Goal: Information Seeking & Learning: Learn about a topic

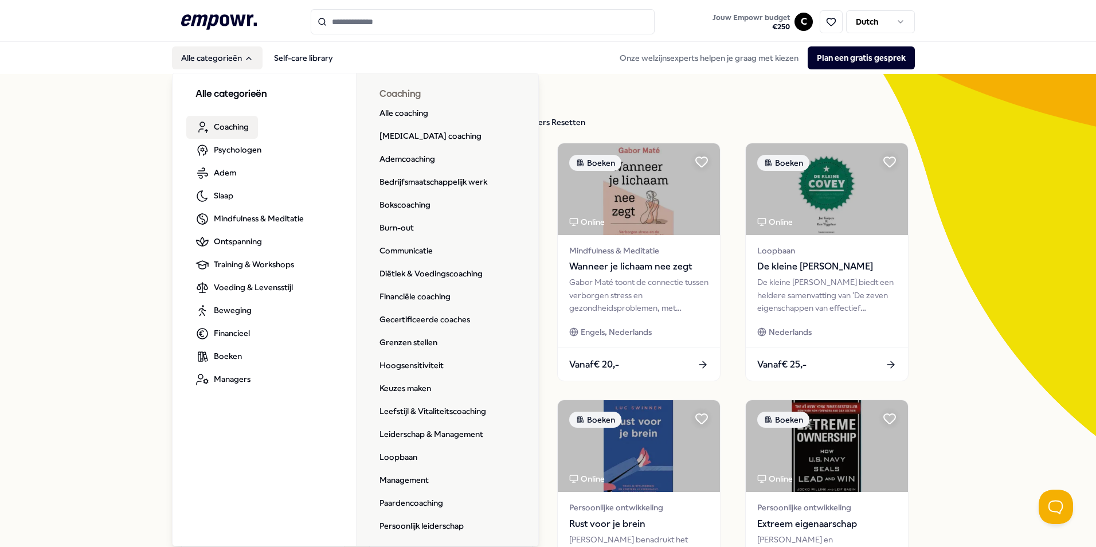
click at [207, 21] on icon at bounding box center [219, 21] width 76 height 15
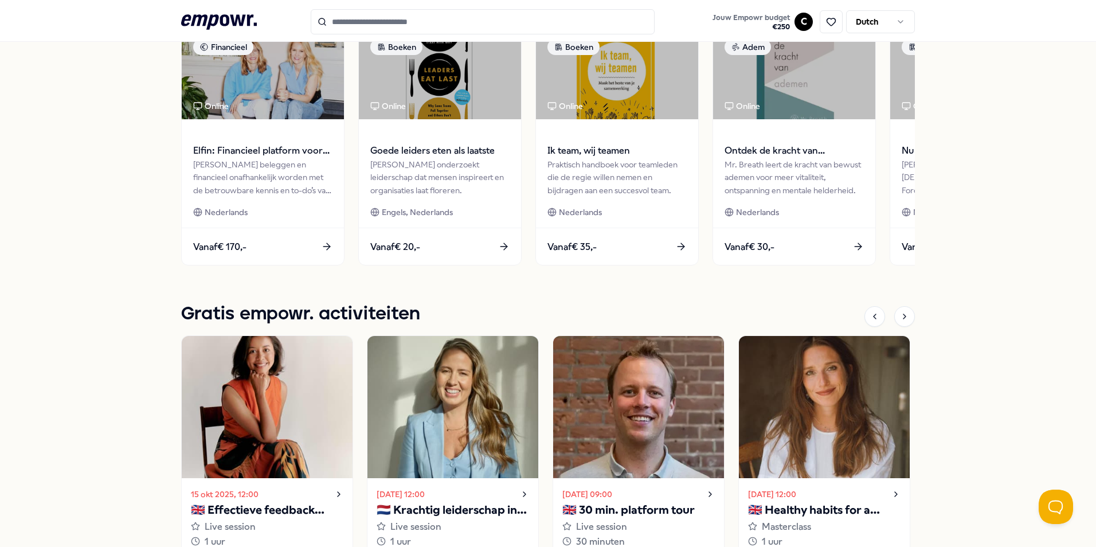
scroll to position [344, 0]
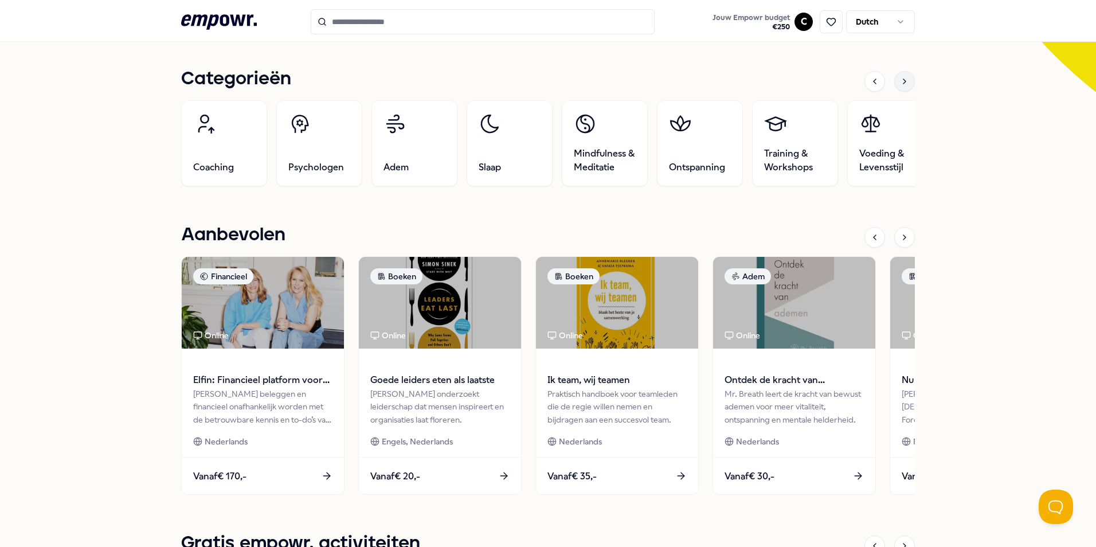
click at [900, 84] on icon at bounding box center [904, 81] width 9 height 9
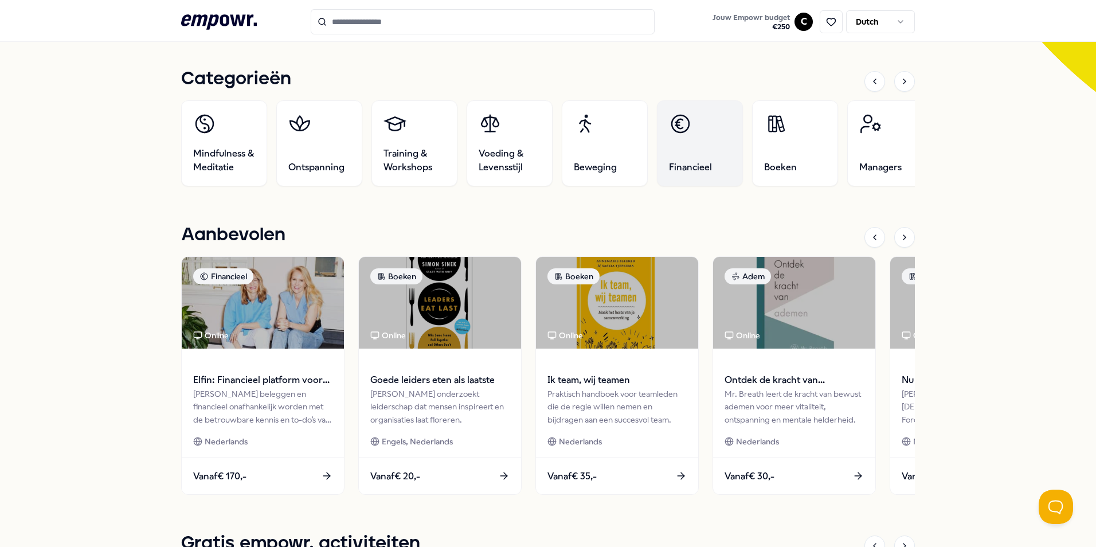
click at [692, 155] on link "Financieel" at bounding box center [700, 143] width 86 height 86
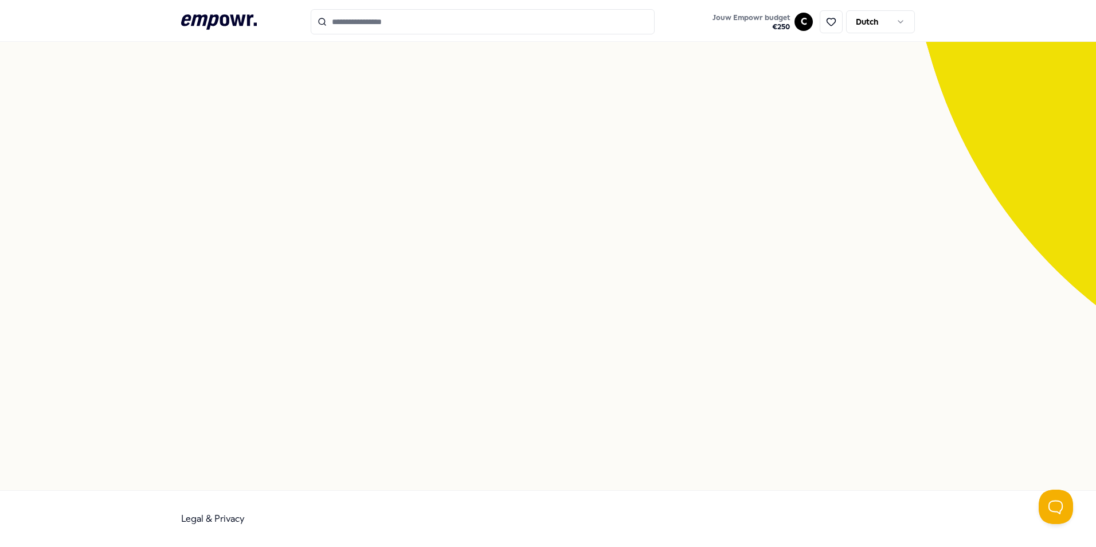
scroll to position [74, 0]
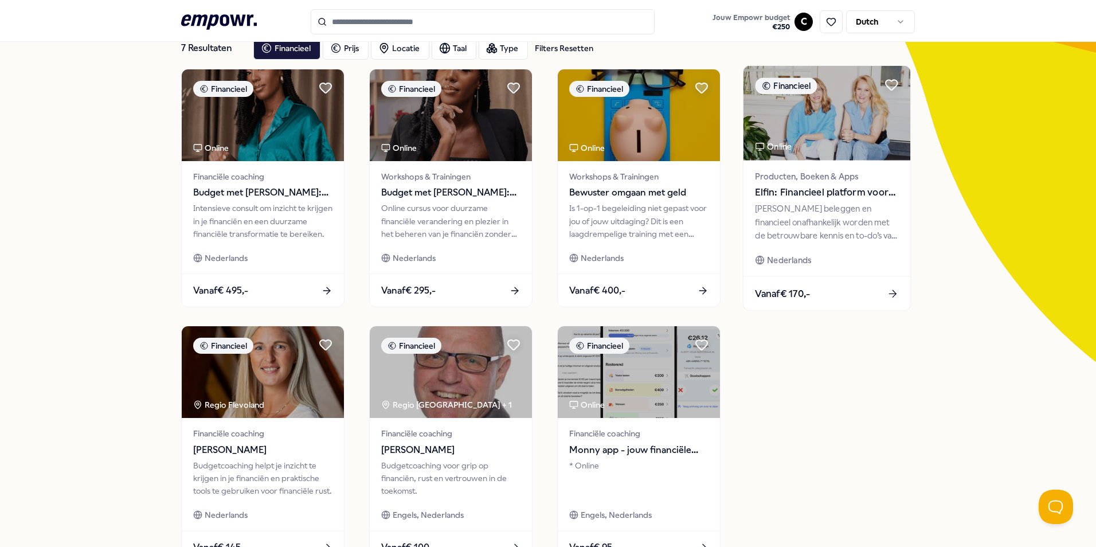
click at [825, 218] on div "[PERSON_NAME] beleggen en financieel onafhankelijk worden met de betrouwbare ke…" at bounding box center [826, 222] width 143 height 40
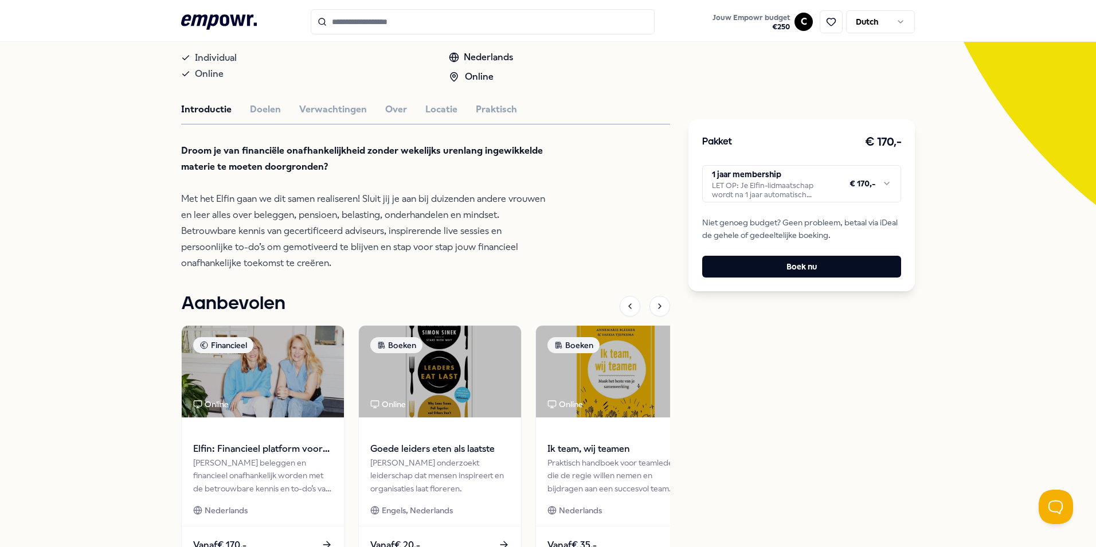
scroll to position [246, 0]
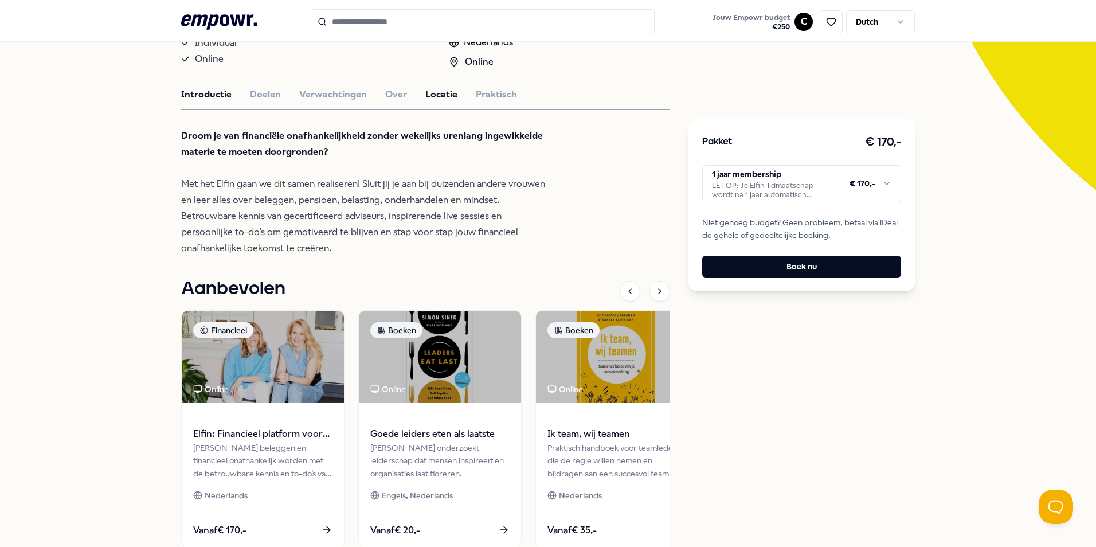
click at [429, 102] on button "Locatie" at bounding box center [441, 94] width 32 height 15
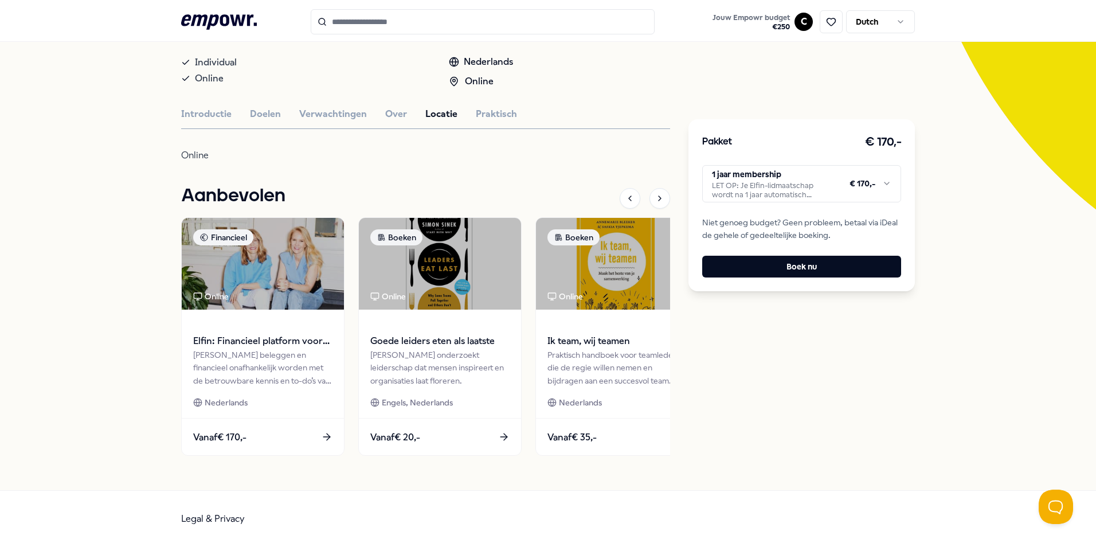
scroll to position [238, 0]
click at [212, 109] on button "Introductie" at bounding box center [206, 114] width 50 height 15
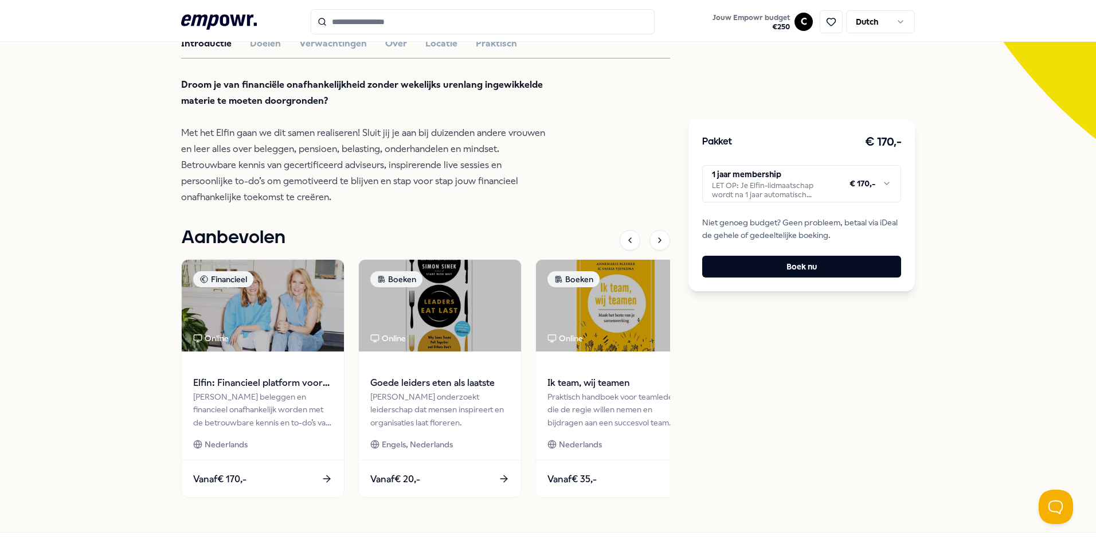
scroll to position [351, 0]
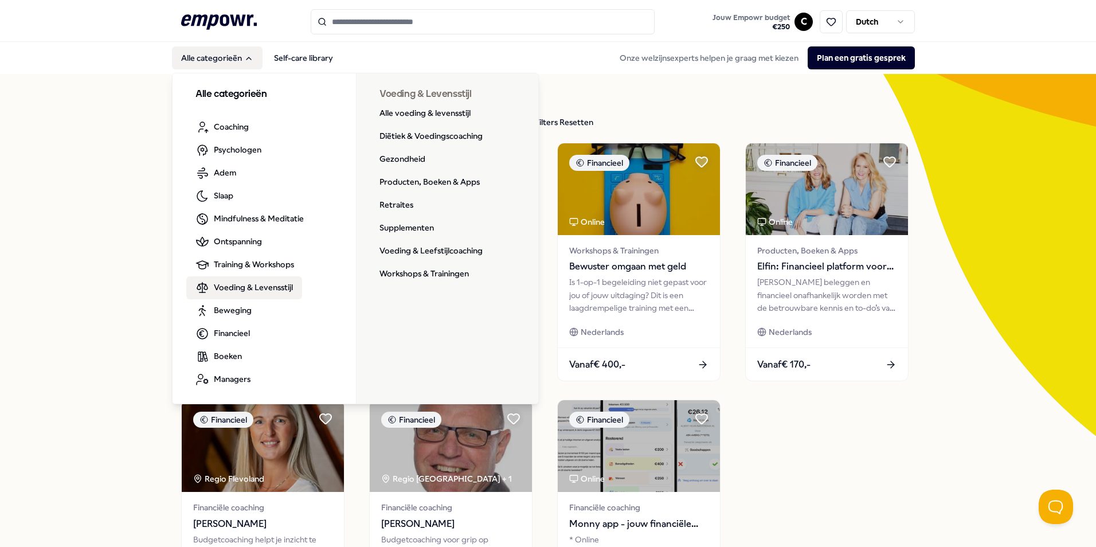
click at [248, 288] on span "Voeding & Levensstijl" at bounding box center [253, 287] width 79 height 13
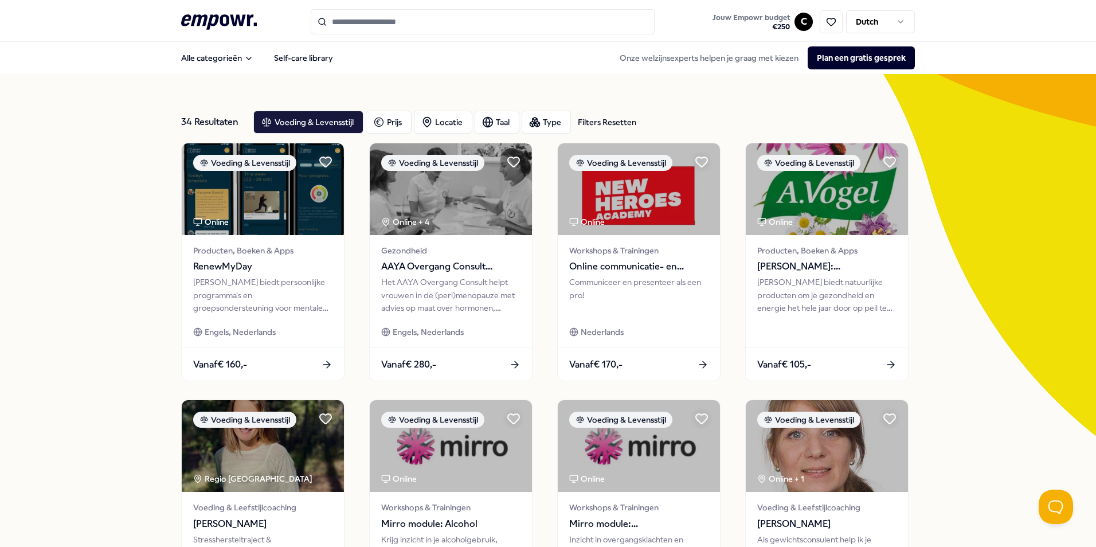
click at [605, 121] on div "Filters Resetten" at bounding box center [607, 122] width 58 height 13
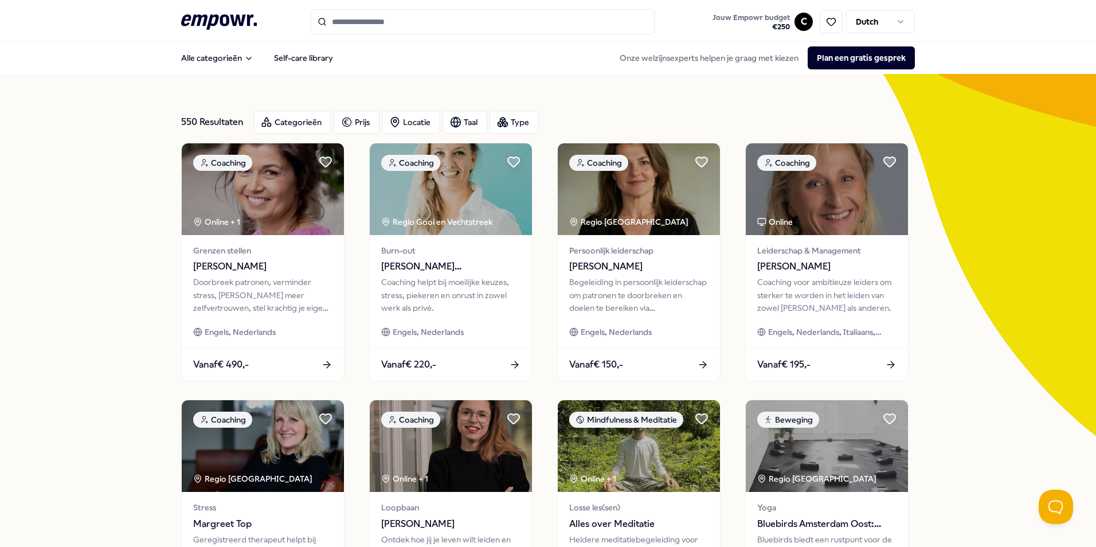
click at [234, 21] on icon ".empowr-logo_svg__cls-1{fill:#03032f}" at bounding box center [219, 21] width 76 height 21
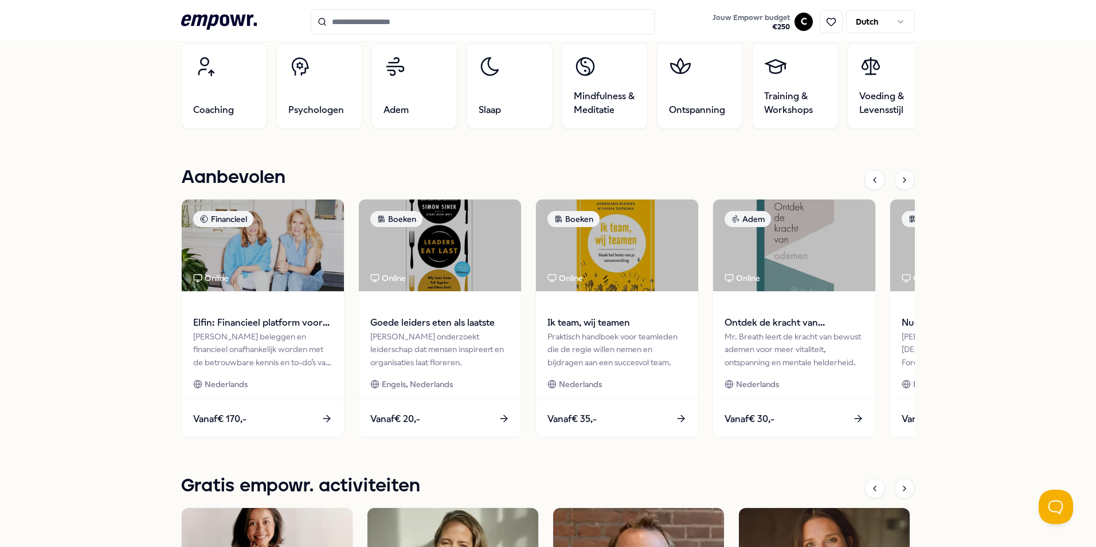
scroll to position [573, 0]
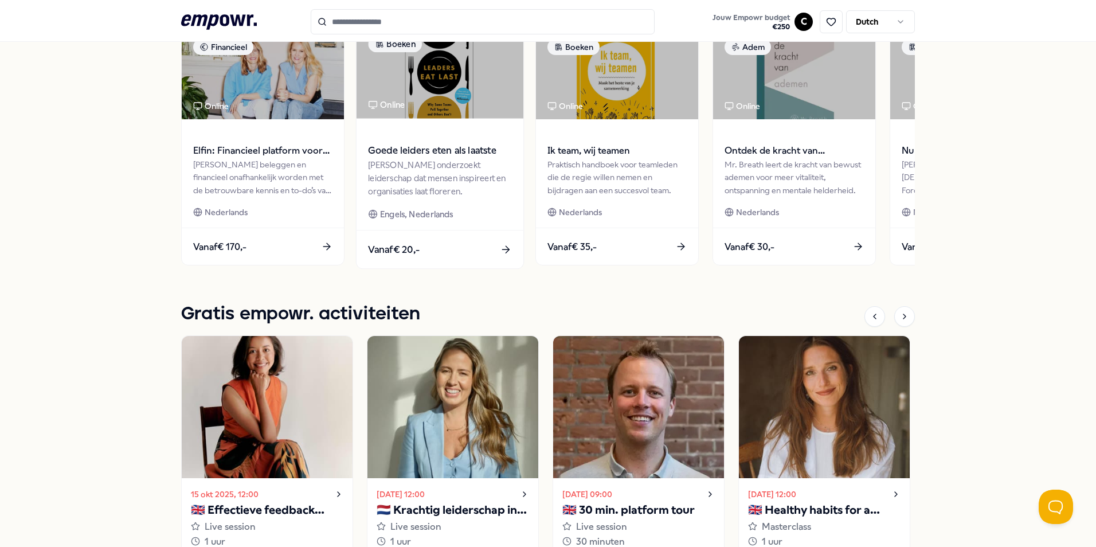
click at [433, 108] on img at bounding box center [440, 71] width 167 height 95
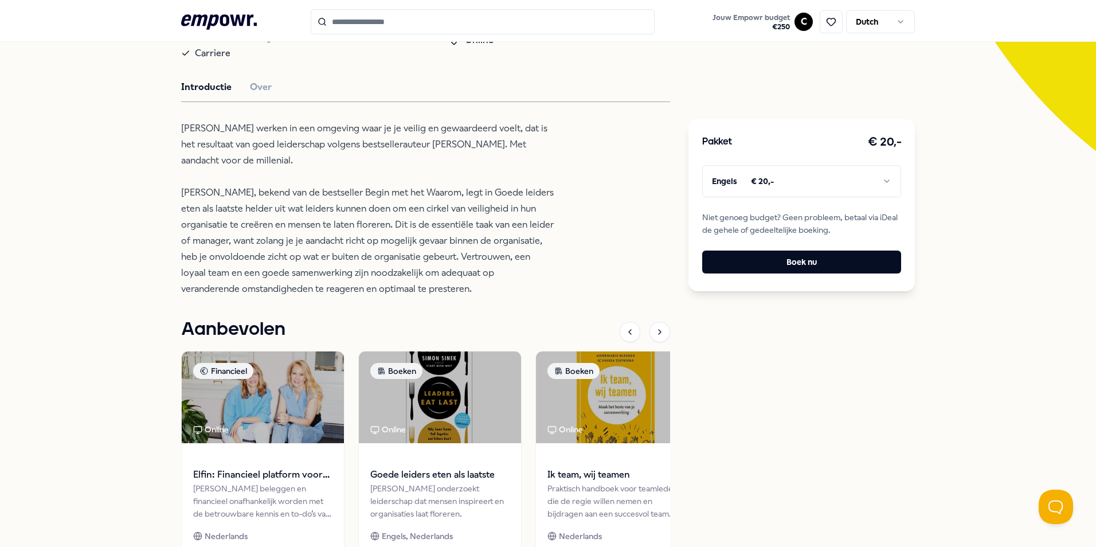
scroll to position [303, 0]
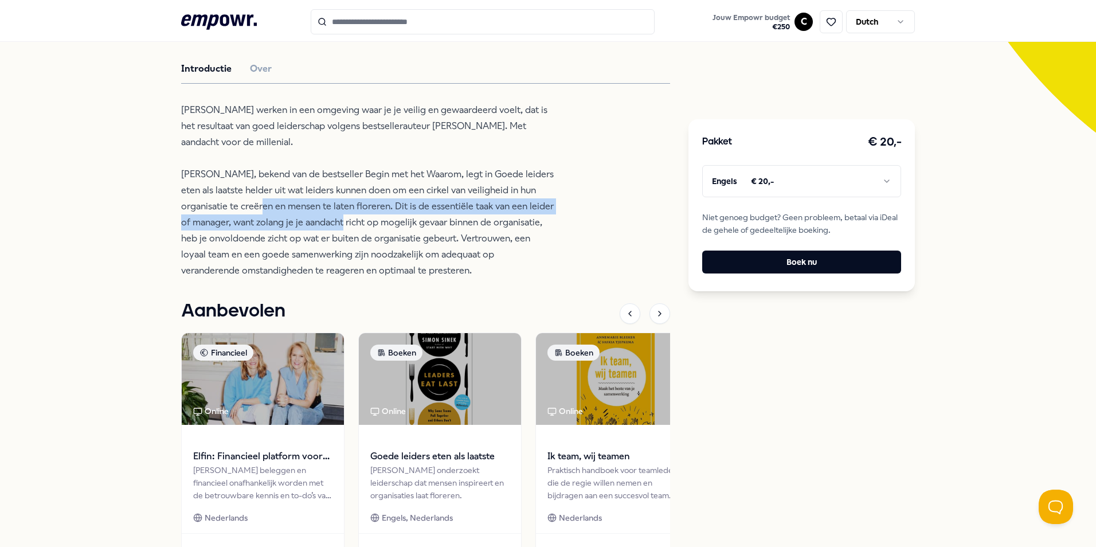
drag, startPoint x: 267, startPoint y: 208, endPoint x: 346, endPoint y: 223, distance: 80.5
click at [346, 223] on p "[PERSON_NAME] werken in een omgeving waar je je veilig en gewaardeerd voelt, da…" at bounding box center [367, 190] width 373 height 177
click at [784, 182] on html ".empowr-logo_svg__cls-1{fill:#03032f} Jouw Empowr budget € 250 C Dutch Alle cat…" at bounding box center [548, 273] width 1096 height 547
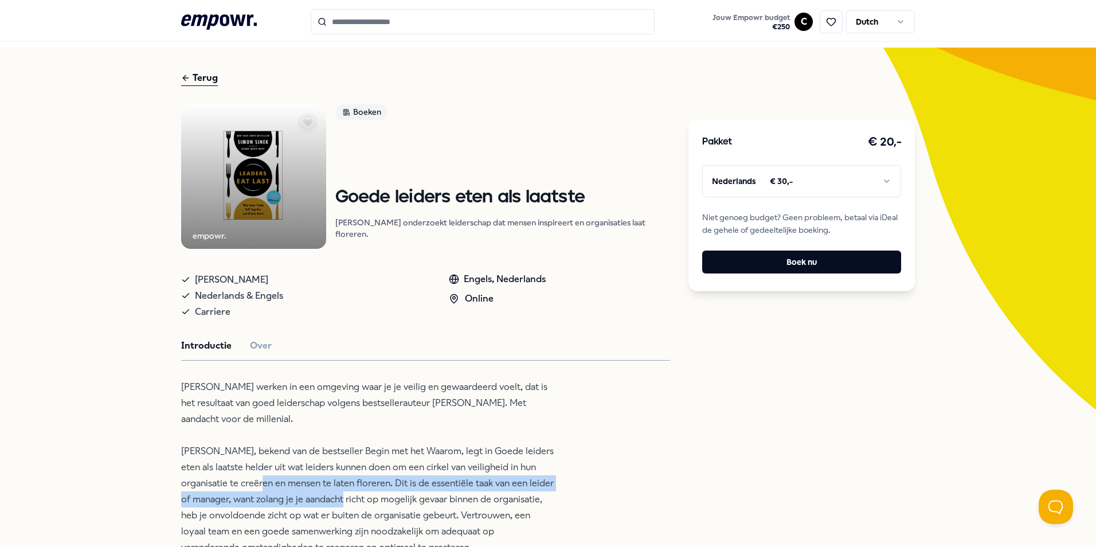
scroll to position [21, 0]
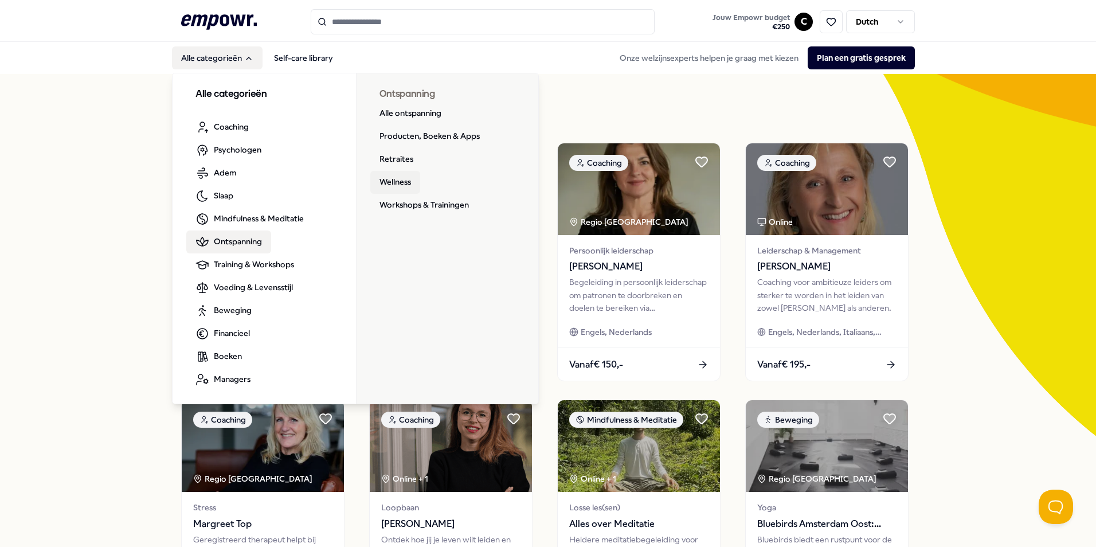
click at [398, 185] on link "Wellness" at bounding box center [395, 182] width 50 height 23
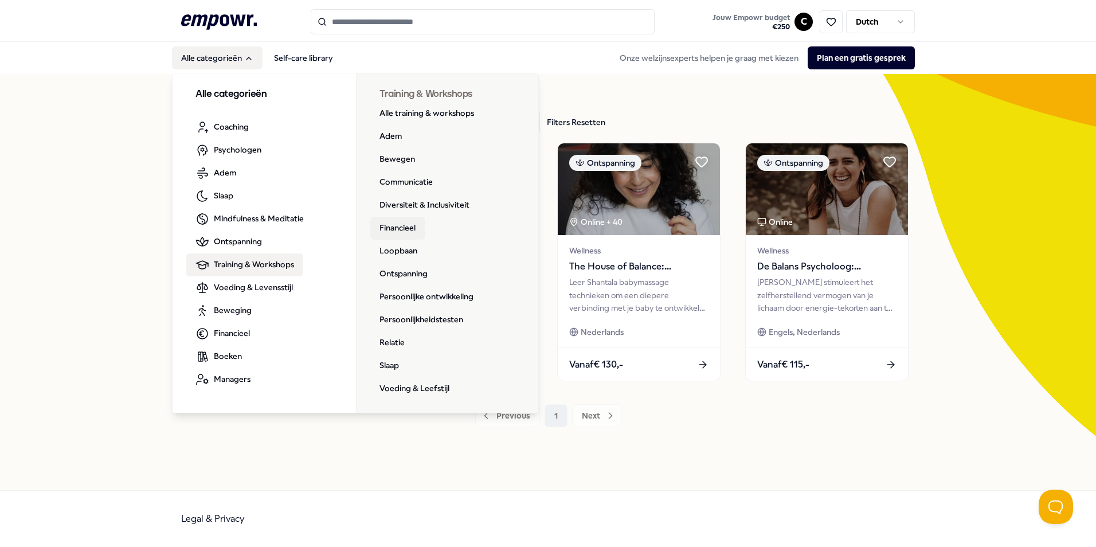
click at [417, 227] on link "Financieel" at bounding box center [397, 228] width 54 height 23
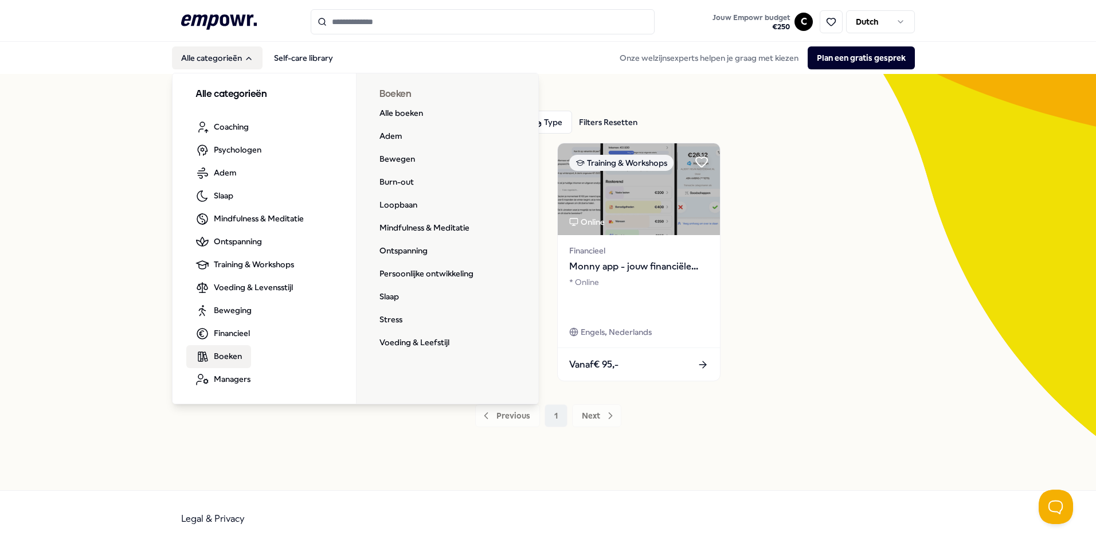
click at [220, 354] on span "Boeken" at bounding box center [228, 356] width 28 height 13
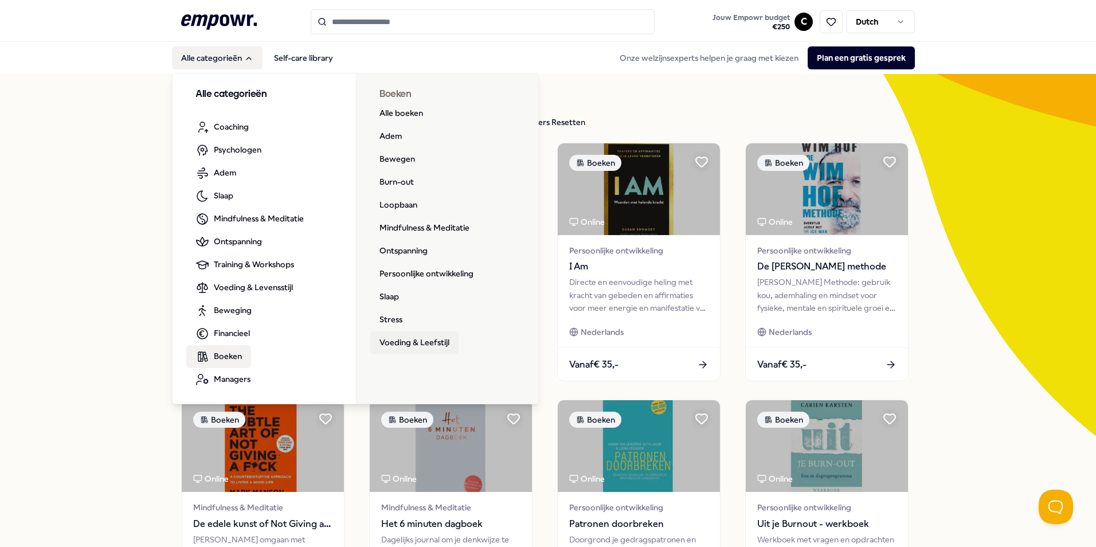
click at [405, 342] on link "Voeding & Leefstijl" at bounding box center [414, 342] width 88 height 23
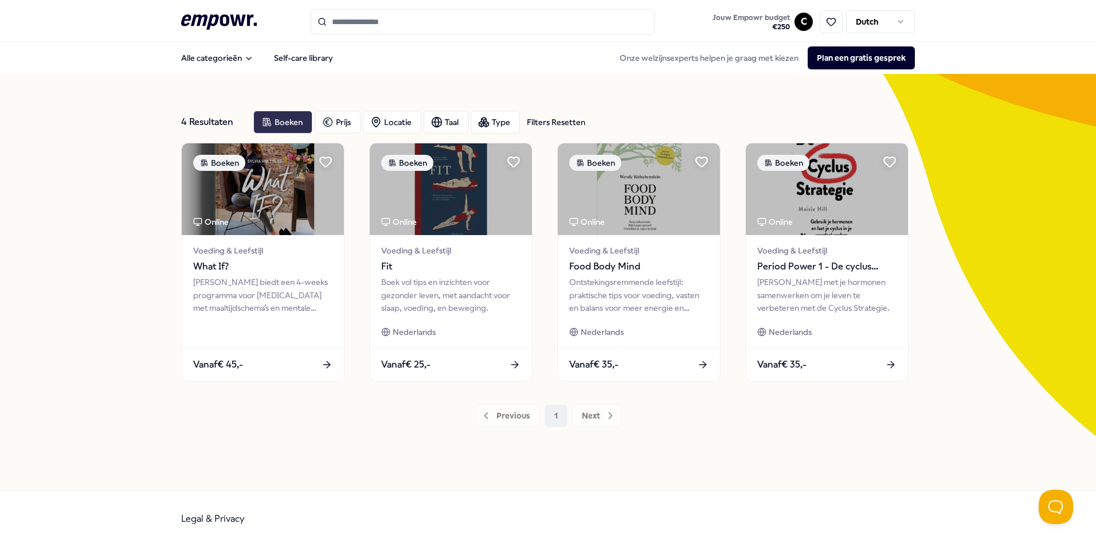
click at [275, 130] on div "Boeken" at bounding box center [282, 122] width 59 height 23
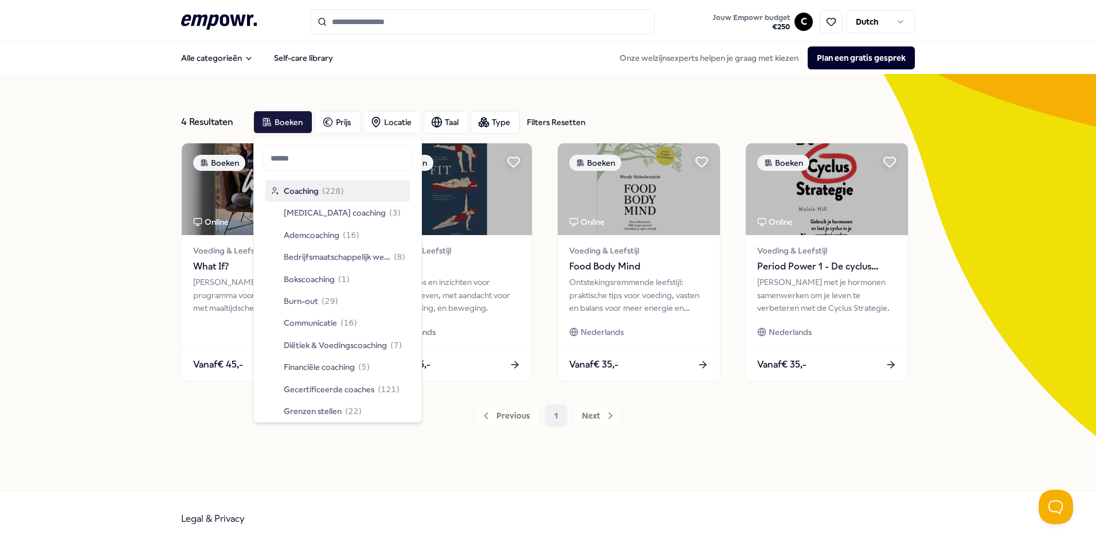
click at [547, 118] on div "Filters Resetten" at bounding box center [556, 122] width 58 height 13
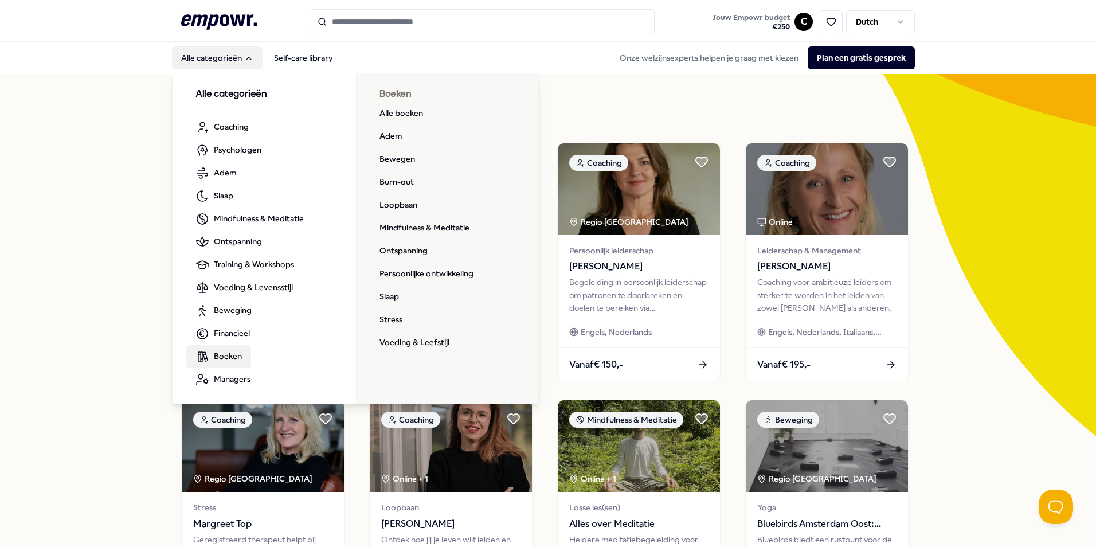
click at [214, 359] on span "Boeken" at bounding box center [228, 356] width 28 height 13
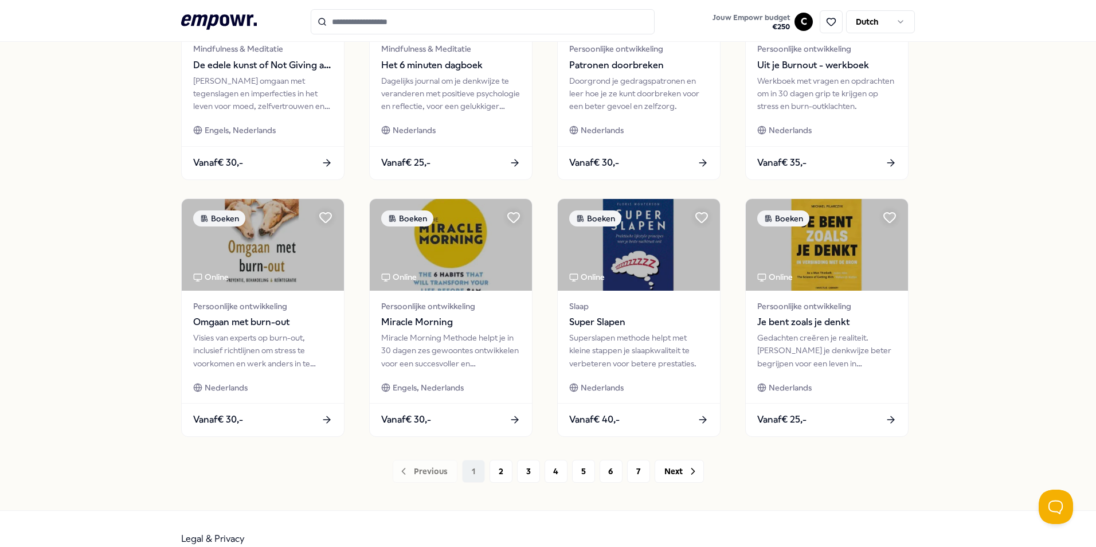
scroll to position [479, 0]
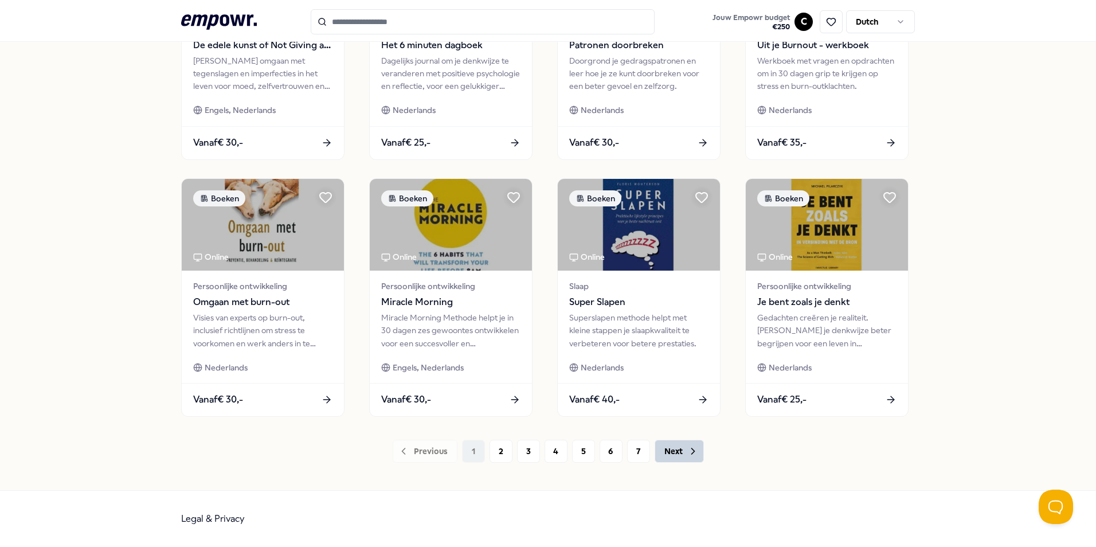
click at [661, 447] on button "Next" at bounding box center [679, 451] width 49 height 23
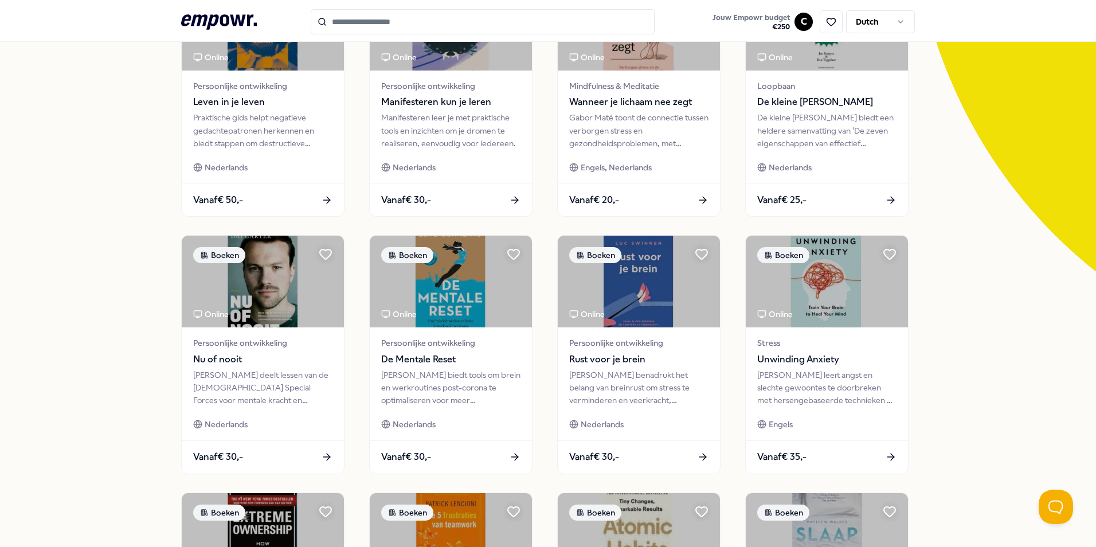
scroll to position [459, 0]
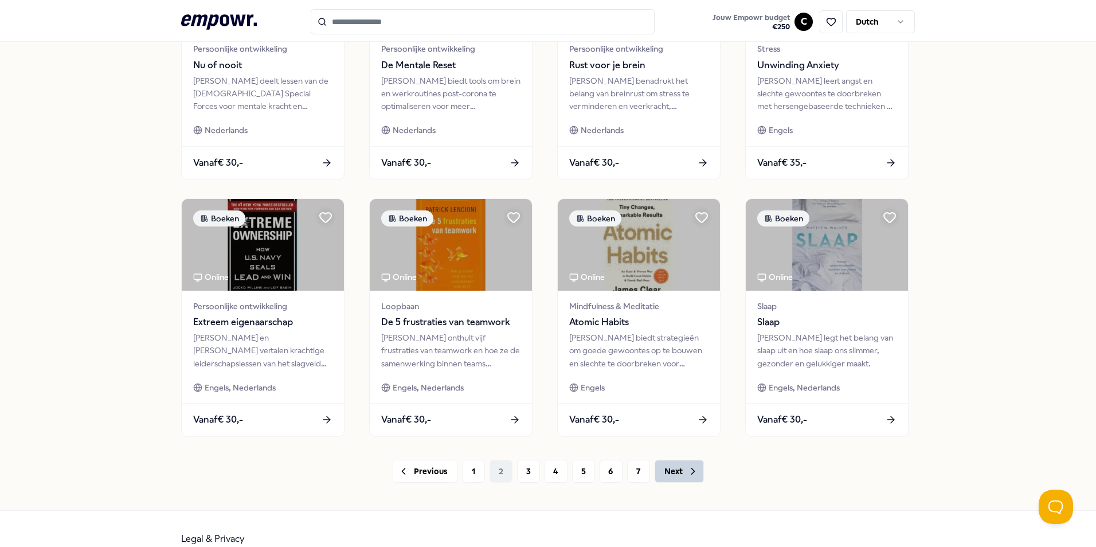
click at [663, 468] on button "Next" at bounding box center [679, 471] width 49 height 23
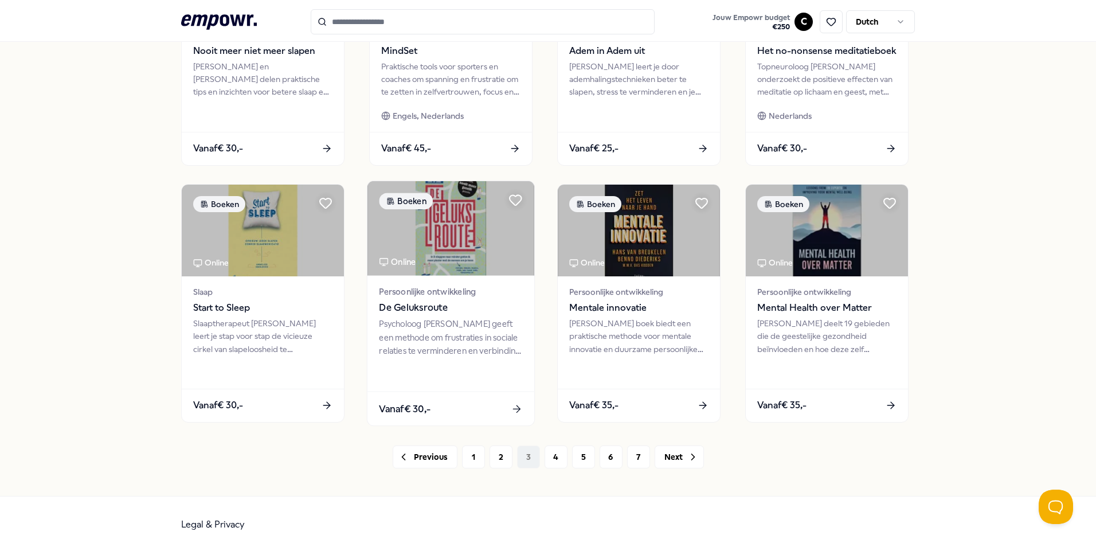
scroll to position [479, 0]
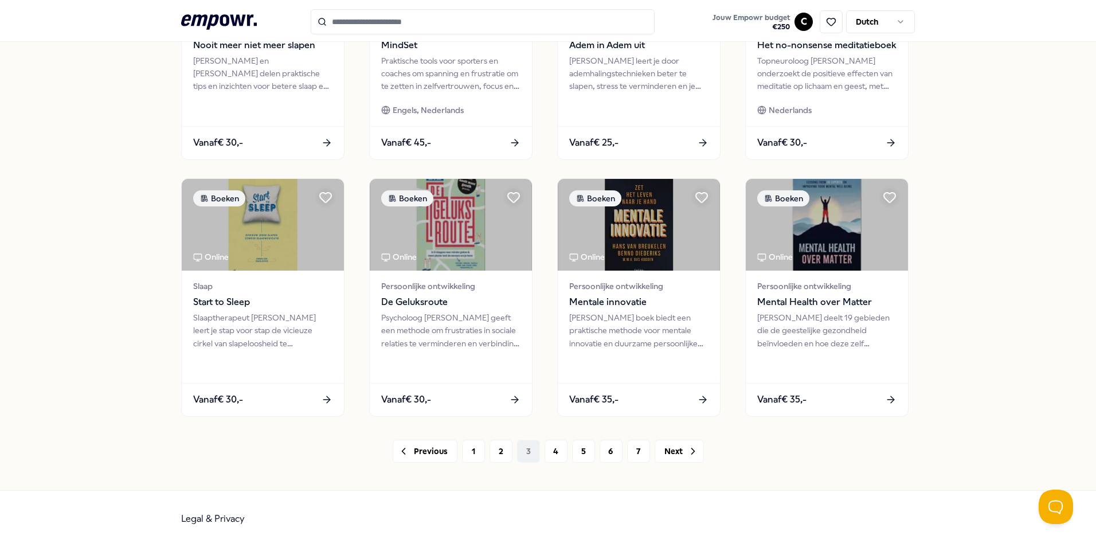
click at [700, 452] on div "Previous 1 2 3 4 5 6 7 Next" at bounding box center [548, 451] width 734 height 23
click at [694, 453] on button "Next" at bounding box center [679, 451] width 49 height 23
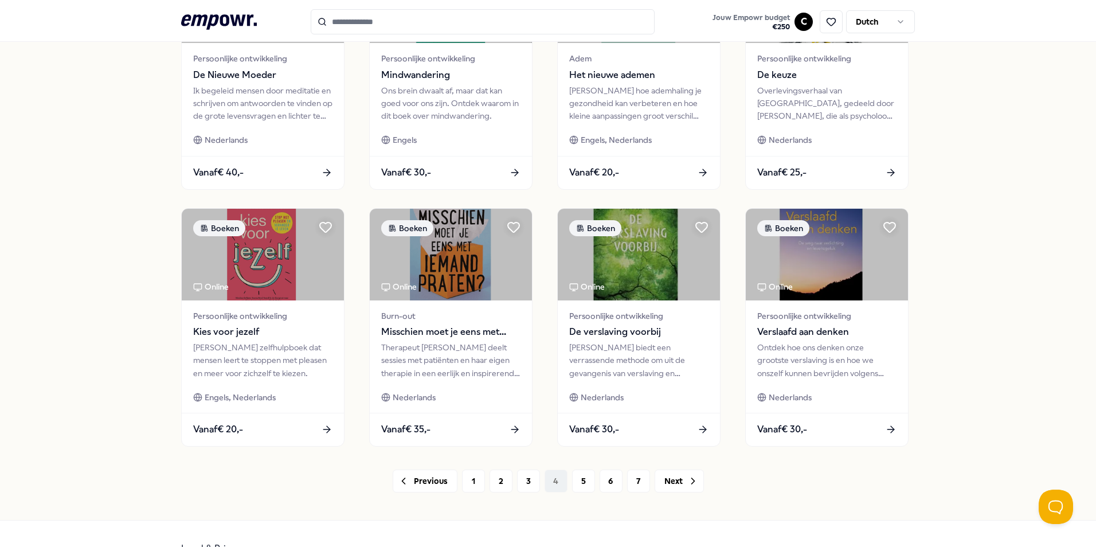
scroll to position [459, 0]
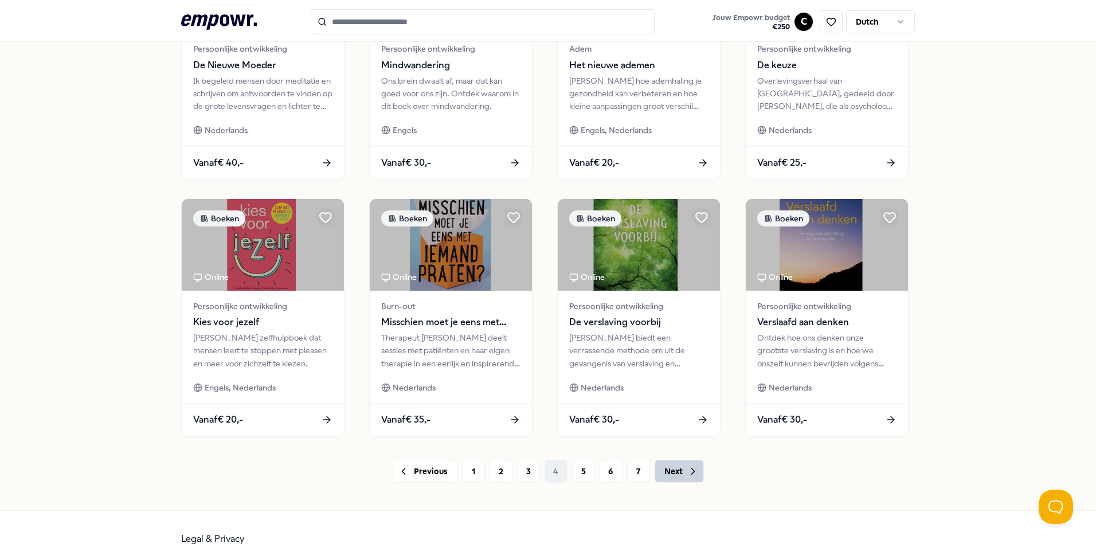
click at [659, 467] on button "Next" at bounding box center [679, 471] width 49 height 23
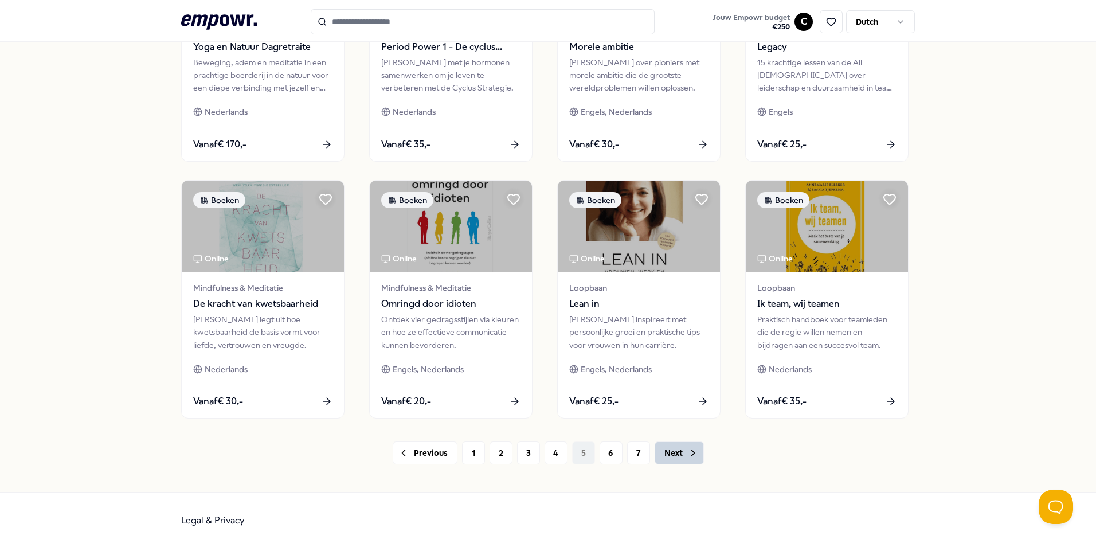
scroll to position [479, 0]
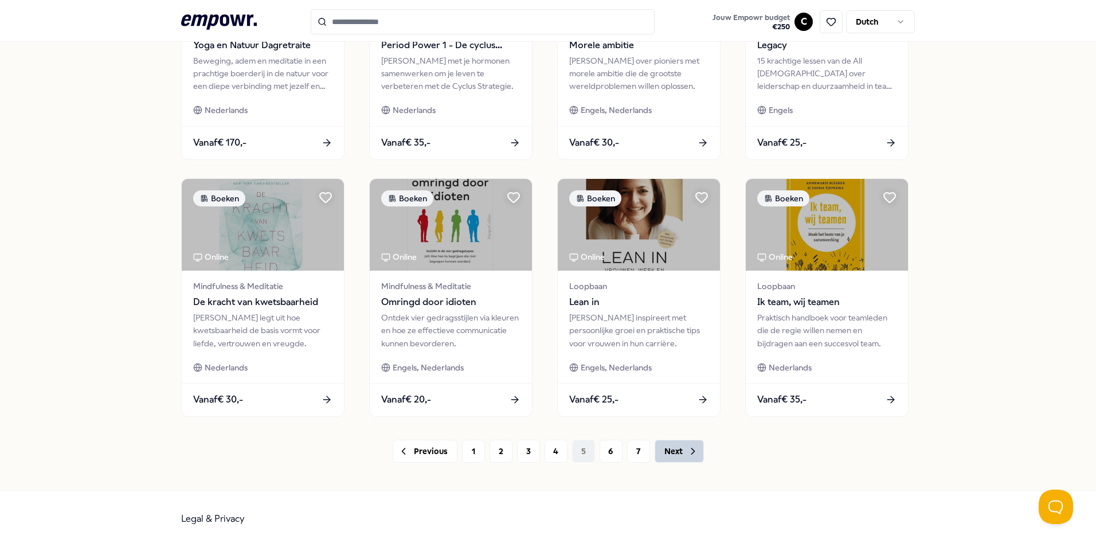
click at [668, 453] on button "Next" at bounding box center [679, 451] width 49 height 23
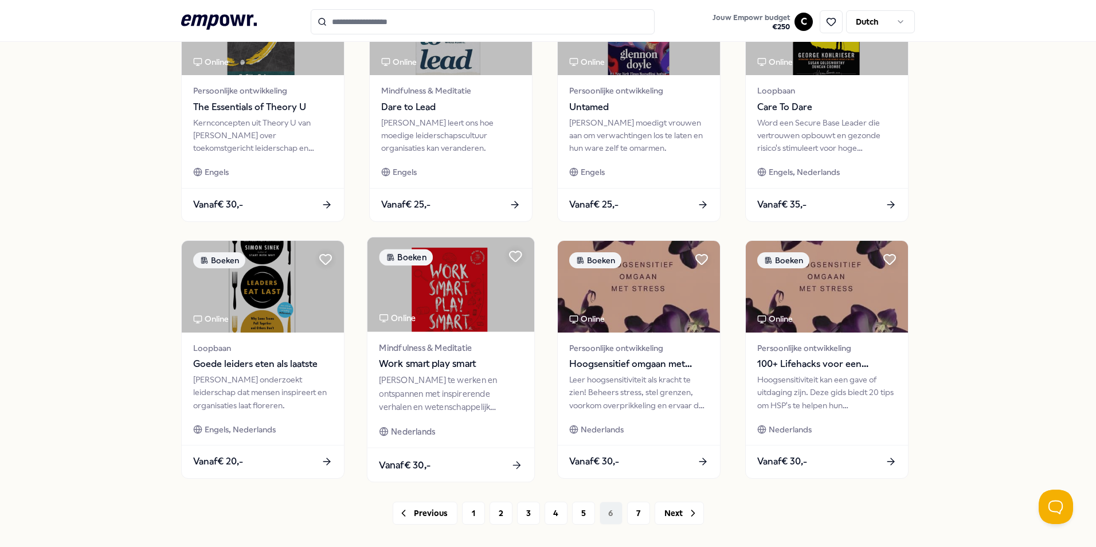
scroll to position [307, 0]
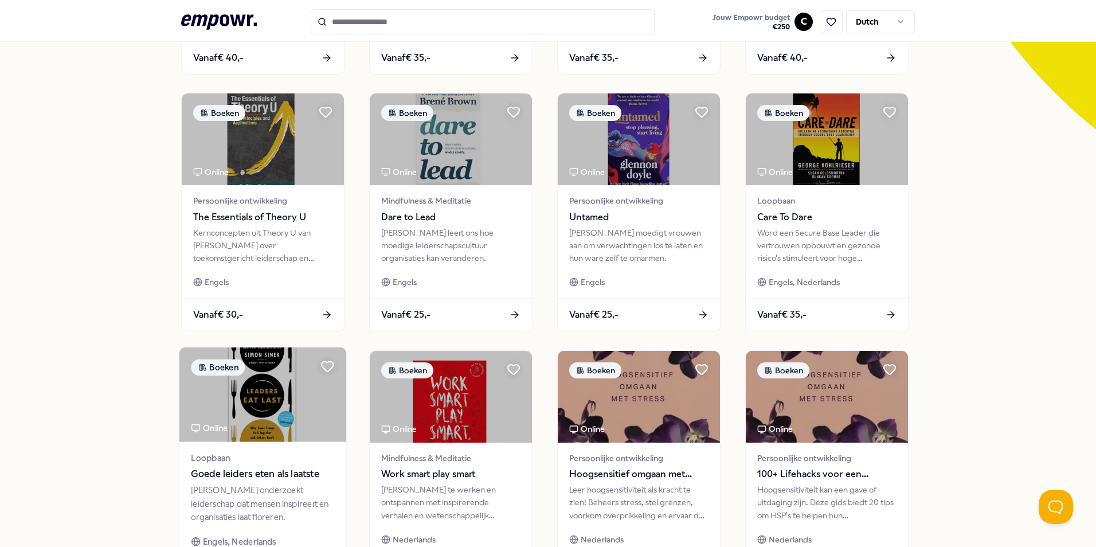
click at [311, 393] on img at bounding box center [262, 394] width 167 height 95
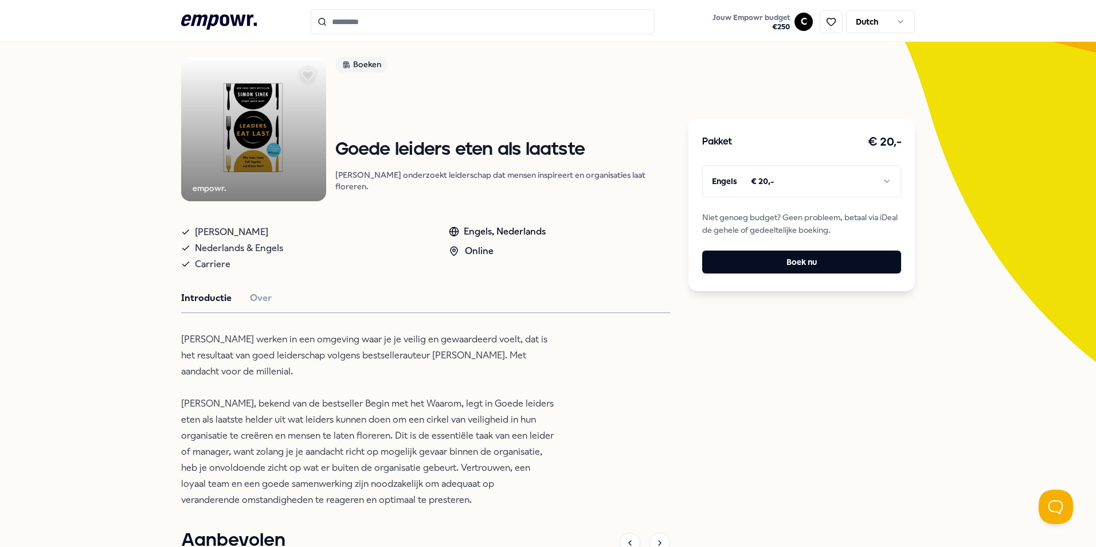
click at [799, 183] on html ".empowr-logo_svg__cls-1{fill:#03032f} Jouw Empowr budget € 250 C Dutch Alle cat…" at bounding box center [548, 273] width 1096 height 547
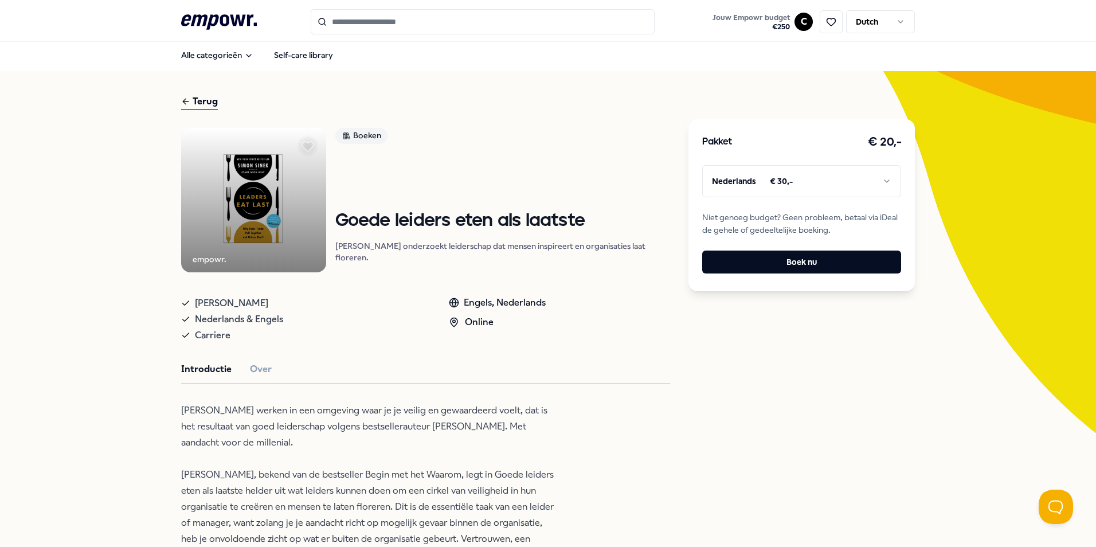
scroll to position [0, 0]
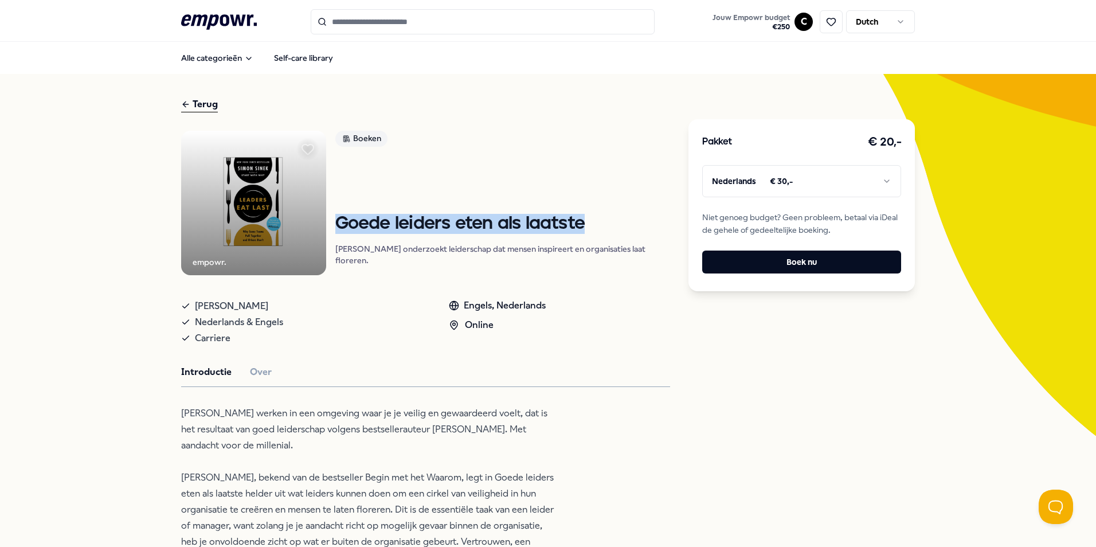
drag, startPoint x: 600, startPoint y: 241, endPoint x: 338, endPoint y: 237, distance: 261.4
click at [338, 234] on h1 "Goede leiders eten als laatste" at bounding box center [502, 224] width 335 height 20
copy h1 "Goede leiders eten als laatste"
click at [893, 20] on html ".empowr-logo_svg__cls-1{fill:#03032f} Jouw Empowr budget € 250 C Dutch Alle cat…" at bounding box center [548, 273] width 1096 height 547
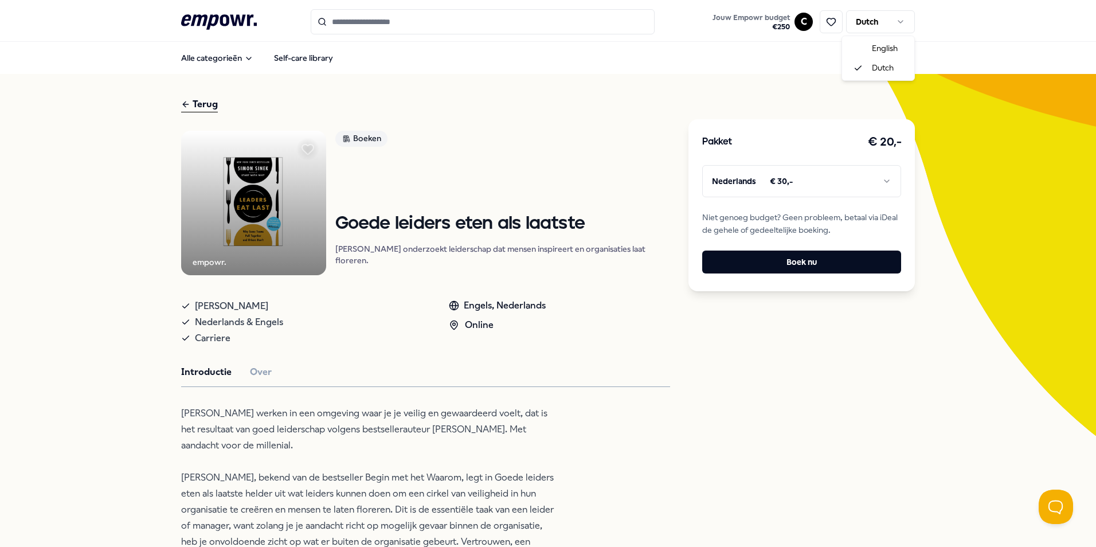
click at [893, 20] on html ".empowr-logo_svg__cls-1{fill:#03032f} Jouw Empowr budget € 250 C Dutch Alle cat…" at bounding box center [548, 273] width 1096 height 547
click at [224, 18] on icon at bounding box center [219, 21] width 76 height 15
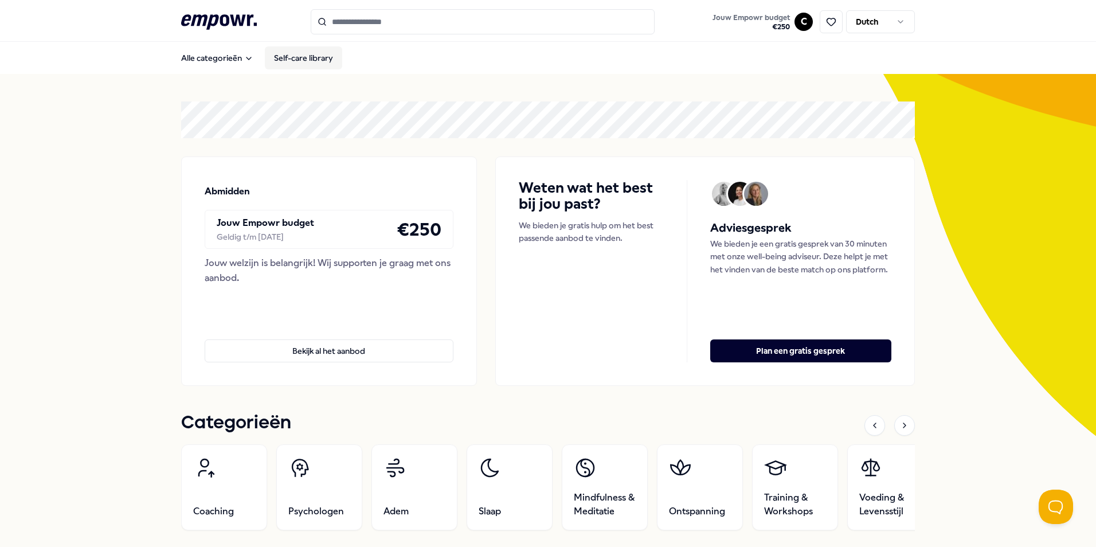
click at [317, 55] on link "Self-care library" at bounding box center [303, 57] width 77 height 23
click at [793, 19] on html ".empowr-logo_svg__cls-1{fill:#03032f} Jouw Empowr budget € 250 C Dutch Alle cat…" at bounding box center [548, 273] width 1096 height 547
click at [802, 88] on div "Boekingen" at bounding box center [799, 92] width 114 height 33
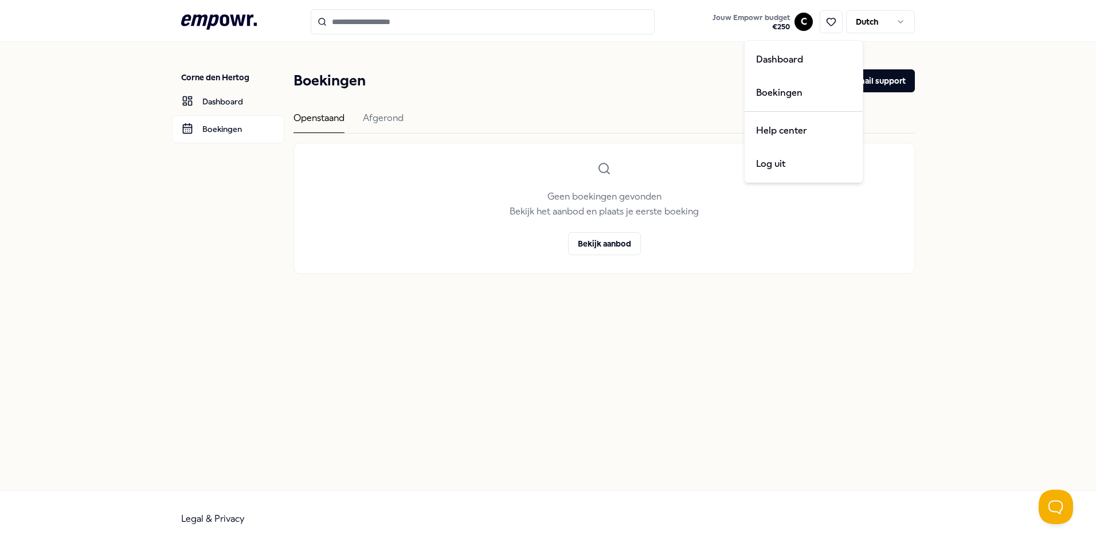
click at [801, 20] on html ".empowr-logo_svg__cls-1{fill:#03032f} Jouw Empowr budget € 250 C Dutch Corne de…" at bounding box center [548, 273] width 1096 height 547
click at [800, 61] on div "Dashboard" at bounding box center [804, 59] width 114 height 33
